Goal: Task Accomplishment & Management: Use online tool/utility

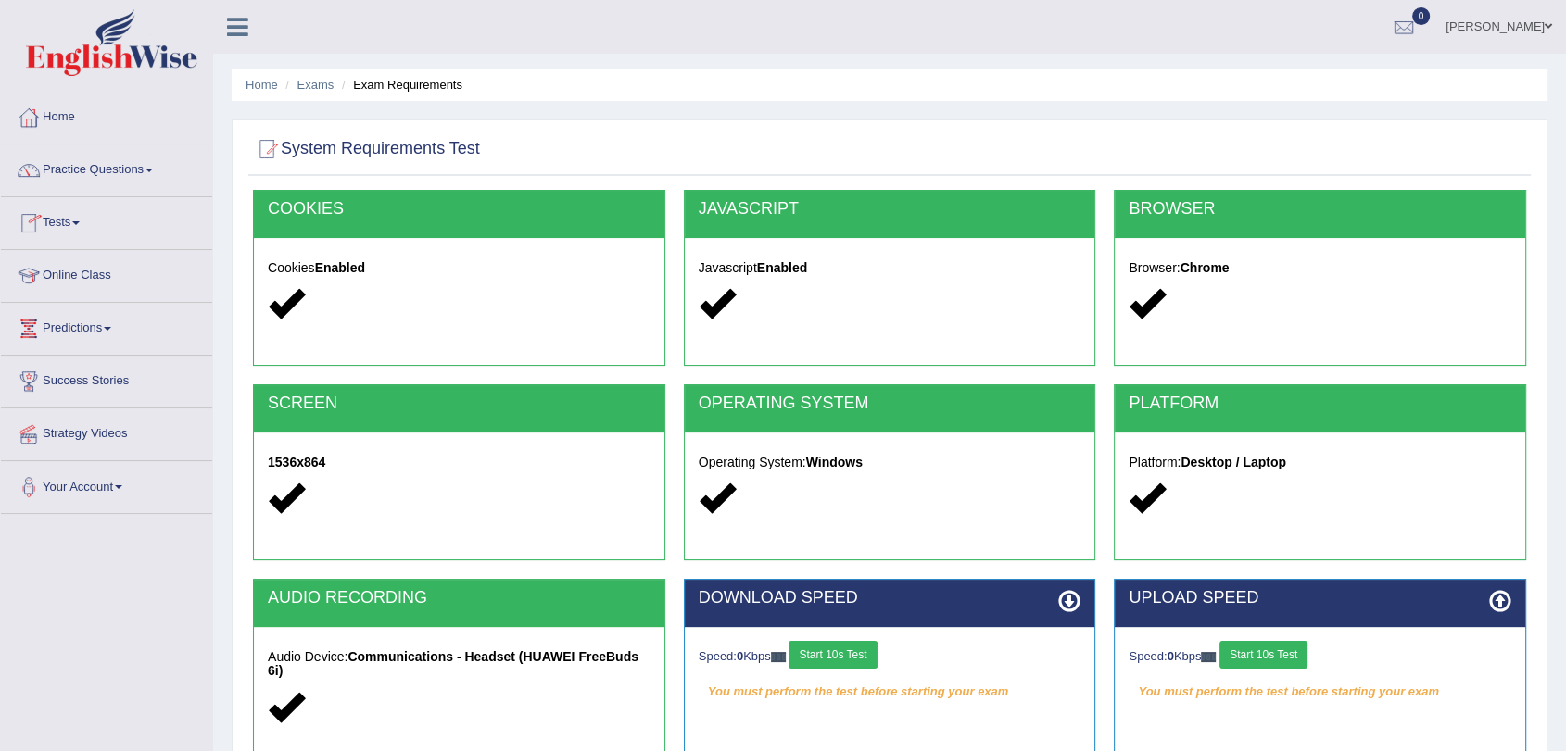
click at [74, 222] on link "Tests" at bounding box center [106, 220] width 211 height 46
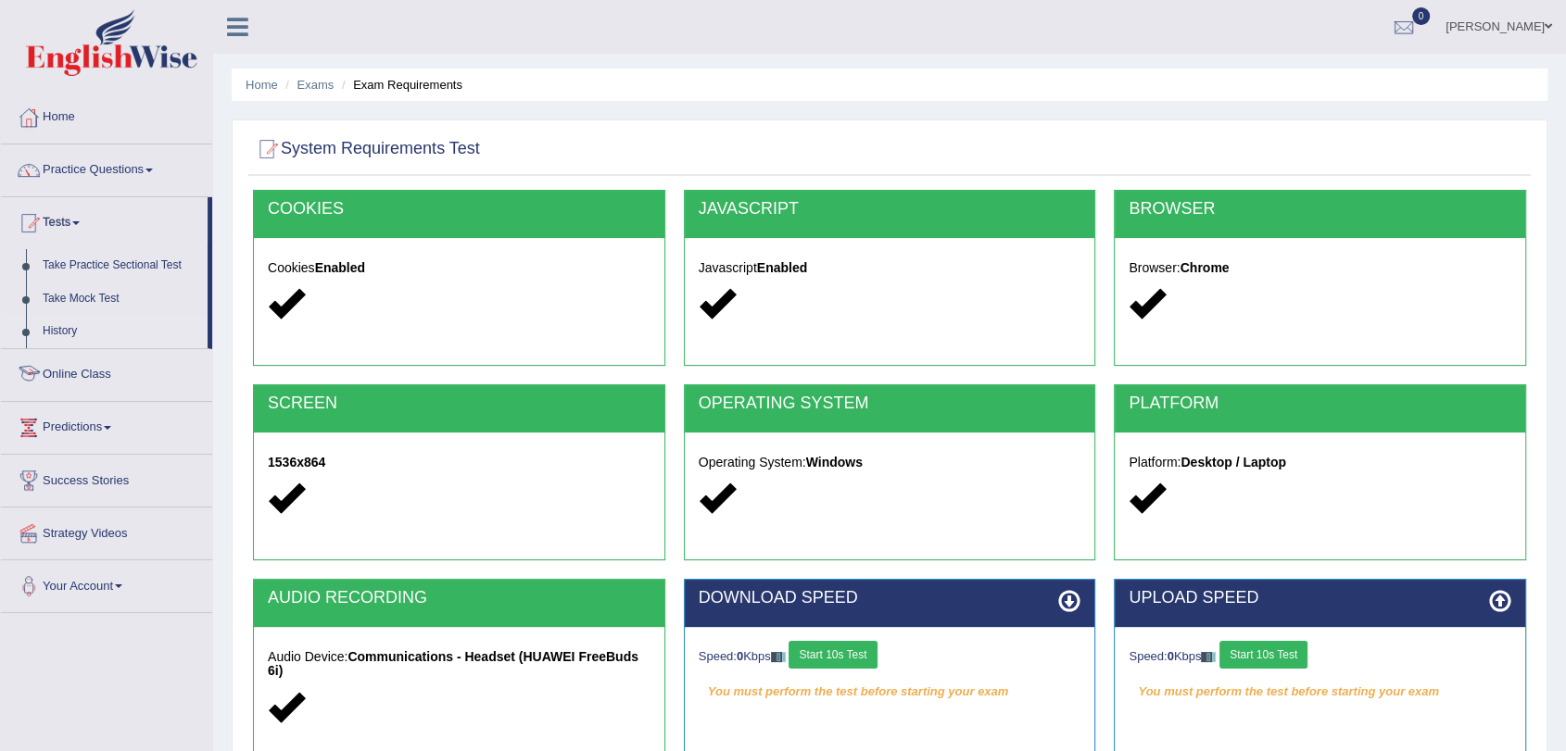
click at [53, 328] on link "History" at bounding box center [120, 331] width 173 height 33
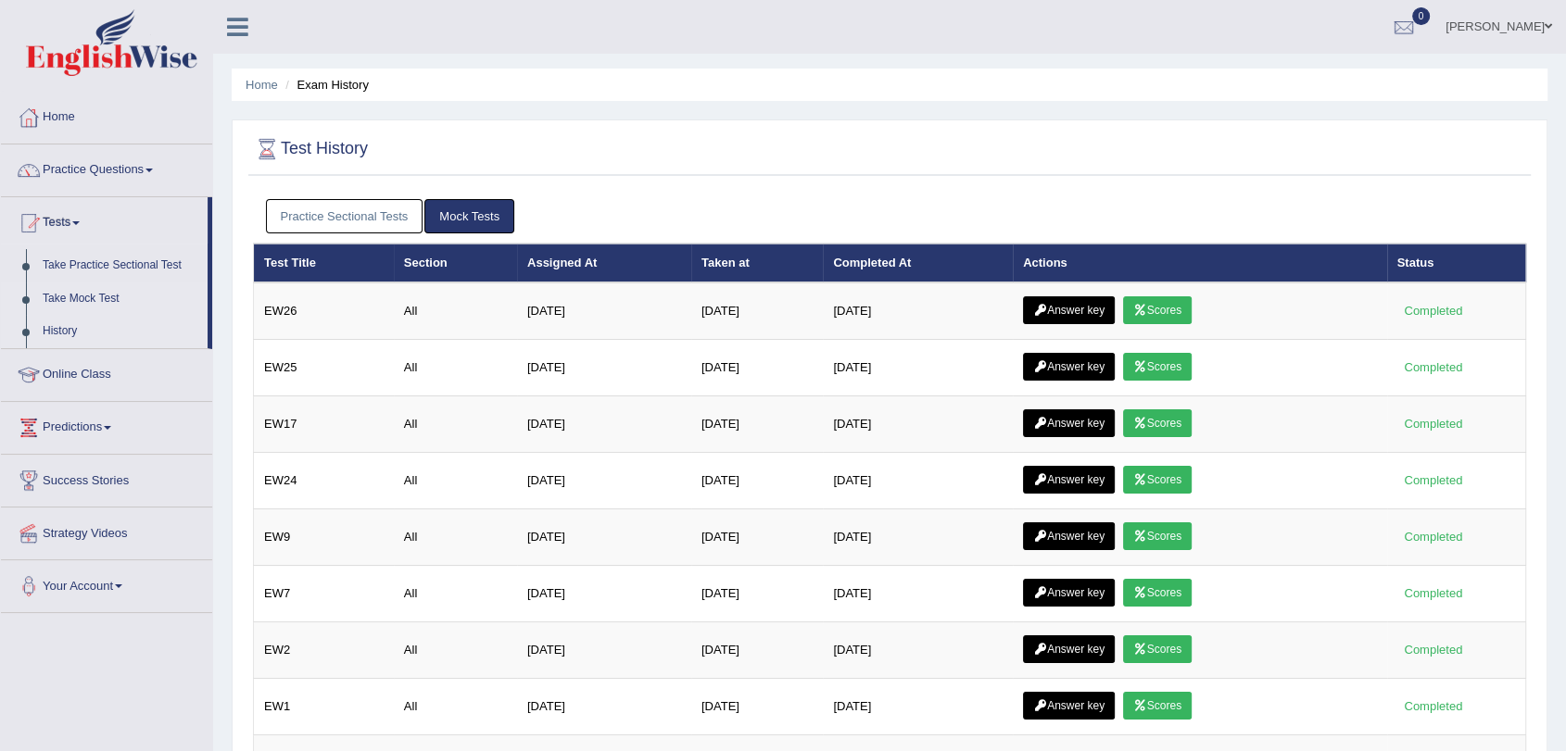
click at [72, 299] on link "Take Mock Test" at bounding box center [120, 299] width 173 height 33
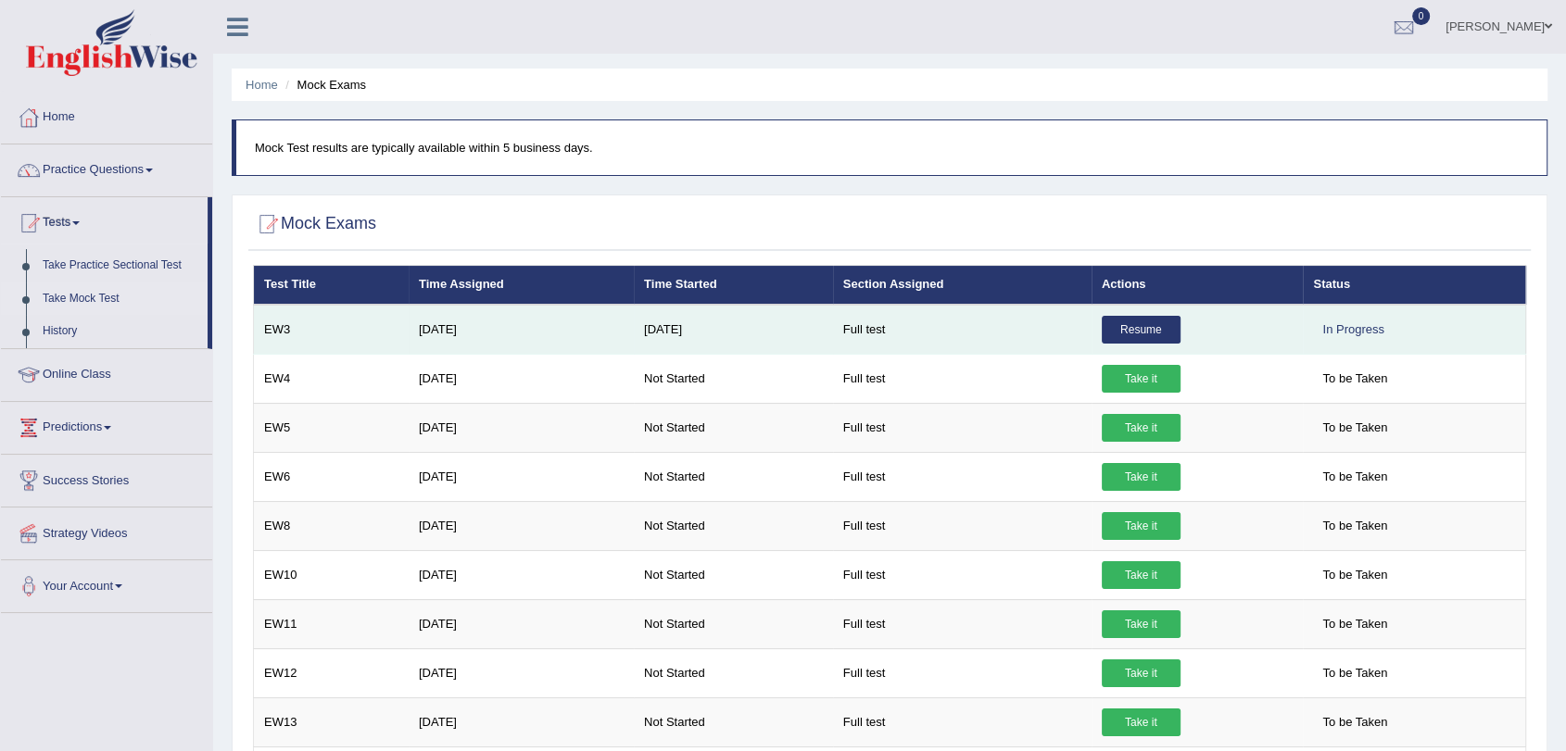
click at [1159, 321] on link "Resume" at bounding box center [1140, 330] width 79 height 28
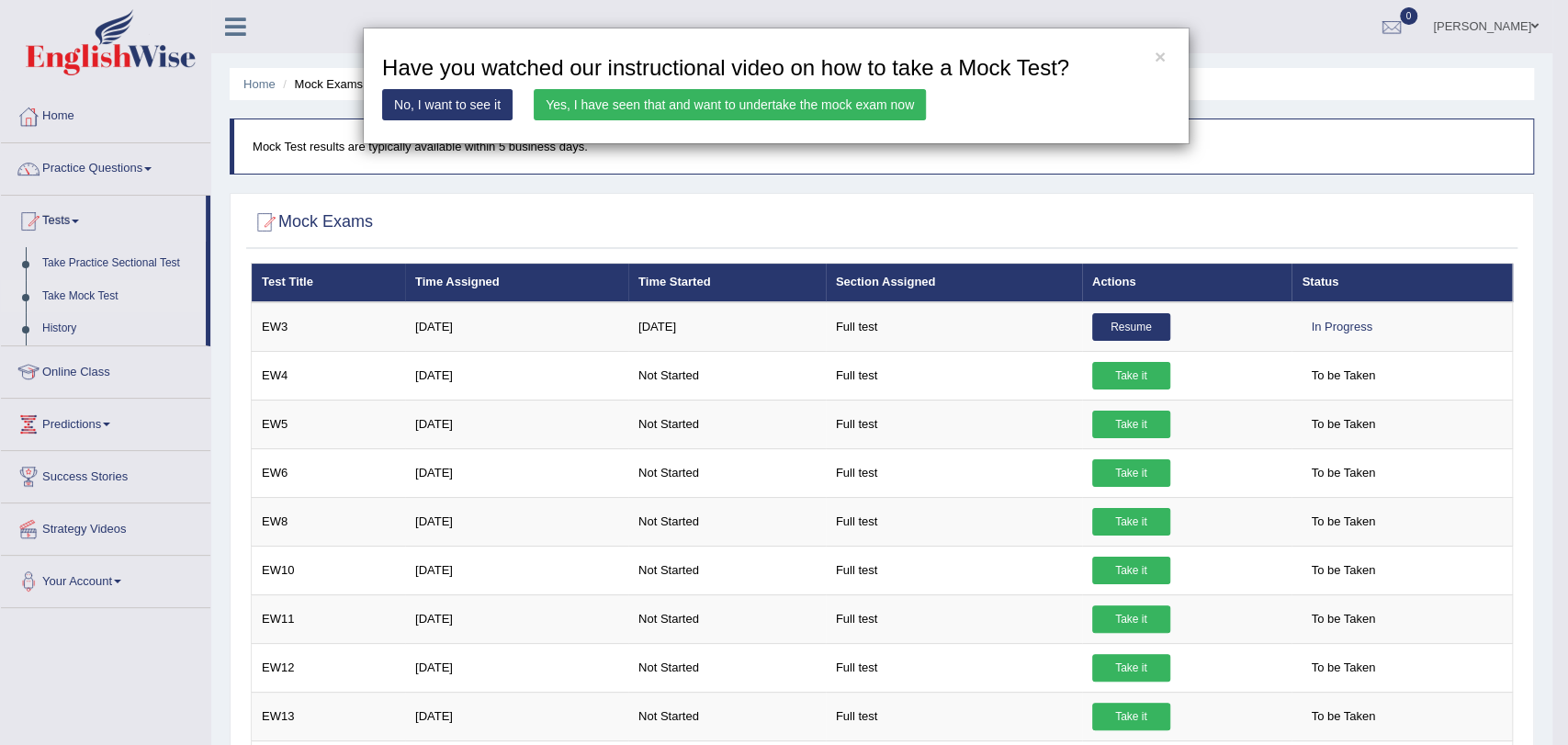
click at [698, 97] on link "Yes, I have seen that and want to undertake the mock exam now" at bounding box center [730, 104] width 393 height 31
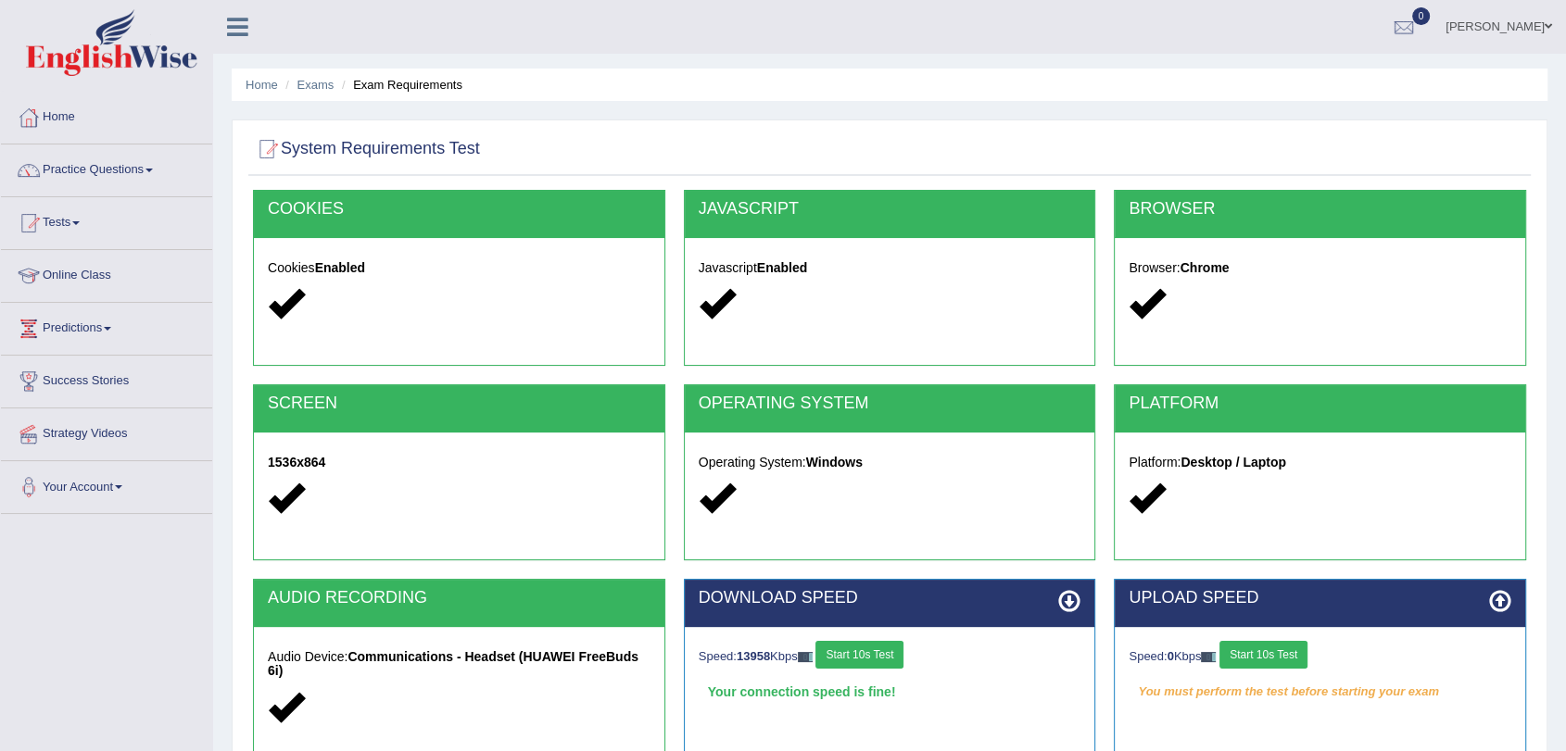
click at [1294, 647] on button "Start 10s Test" at bounding box center [1263, 655] width 88 height 28
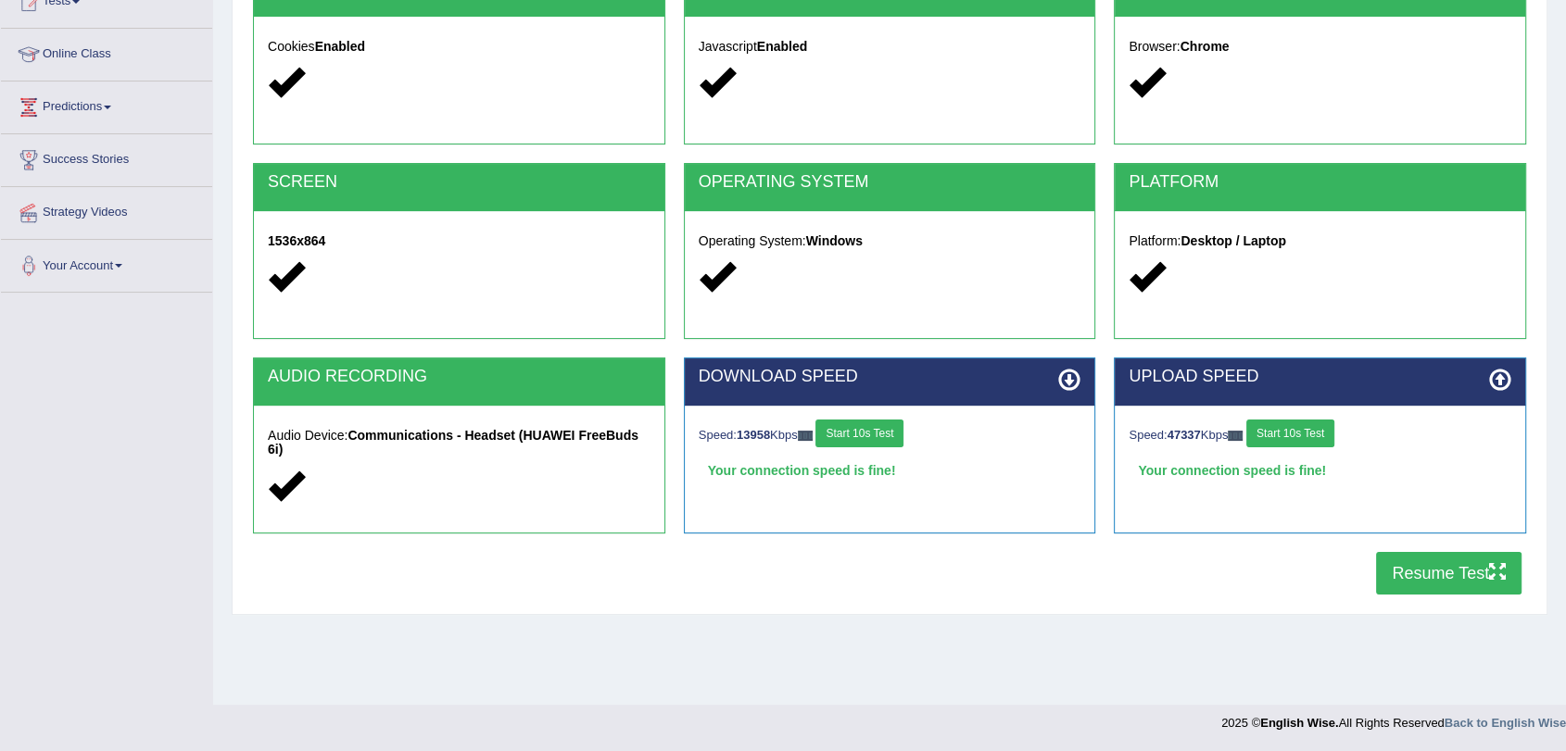
click at [1416, 573] on button "Resume Test" at bounding box center [1448, 573] width 145 height 43
